Goal: Information Seeking & Learning: Learn about a topic

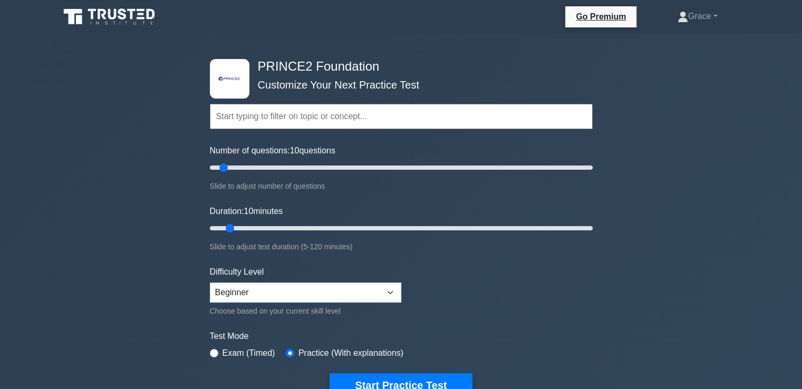
click at [424, 113] on input "text" at bounding box center [401, 116] width 383 height 25
click at [259, 120] on input "text" at bounding box center [401, 116] width 383 height 25
click at [263, 291] on select "Beginner Intermediate Expert" at bounding box center [305, 293] width 191 height 20
click at [210, 283] on select "Beginner Intermediate Expert" at bounding box center [305, 293] width 191 height 20
click at [251, 119] on input "text" at bounding box center [401, 116] width 383 height 25
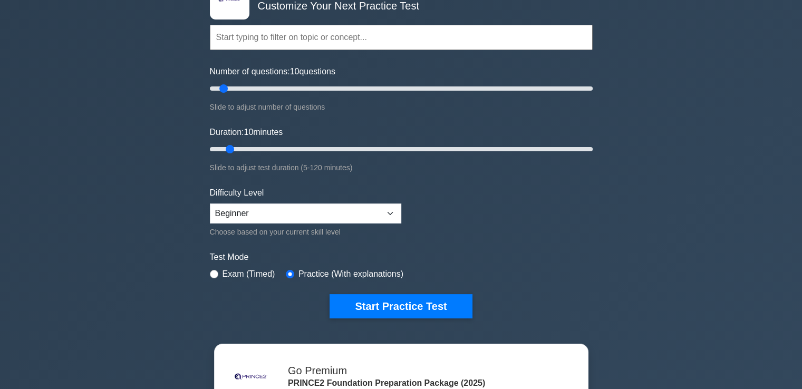
scroll to position [153, 0]
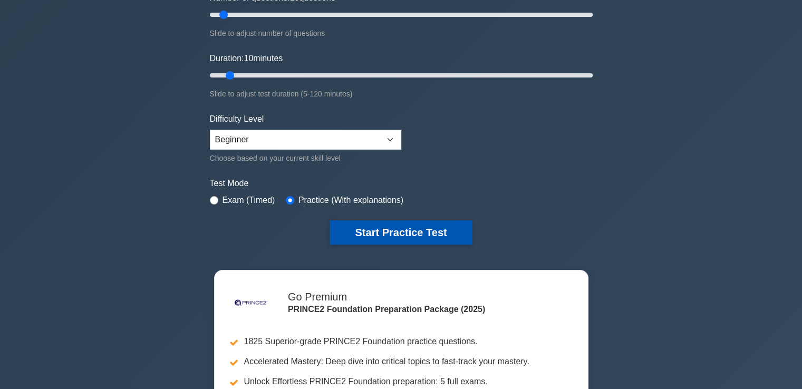
click at [427, 234] on button "Start Practice Test" at bounding box center [400, 232] width 142 height 24
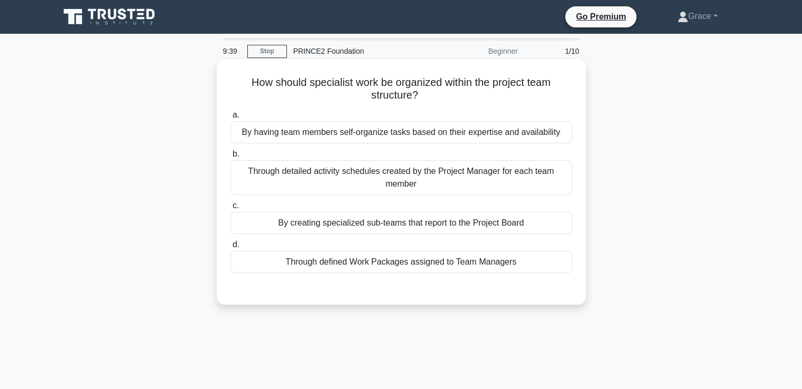
click at [490, 188] on div "Through detailed activity schedules created by the Project Manager for each tea…" at bounding box center [401, 177] width 342 height 35
click at [230, 158] on input "b. Through detailed activity schedules created by the Project Manager for each …" at bounding box center [230, 154] width 0 height 7
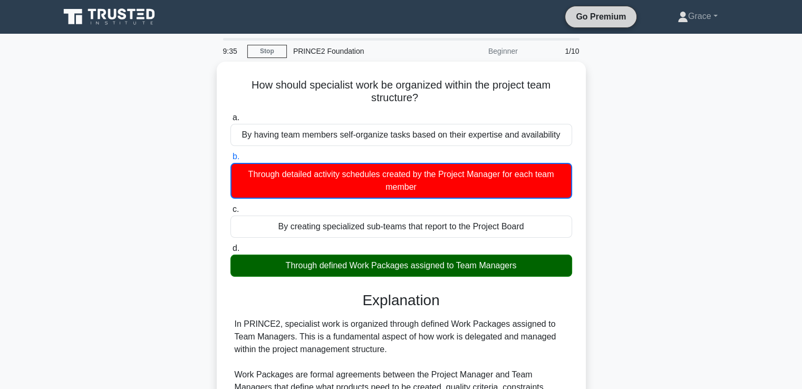
click at [601, 17] on link "Go Premium" at bounding box center [600, 16] width 63 height 13
